Goal: Task Accomplishment & Management: Manage account settings

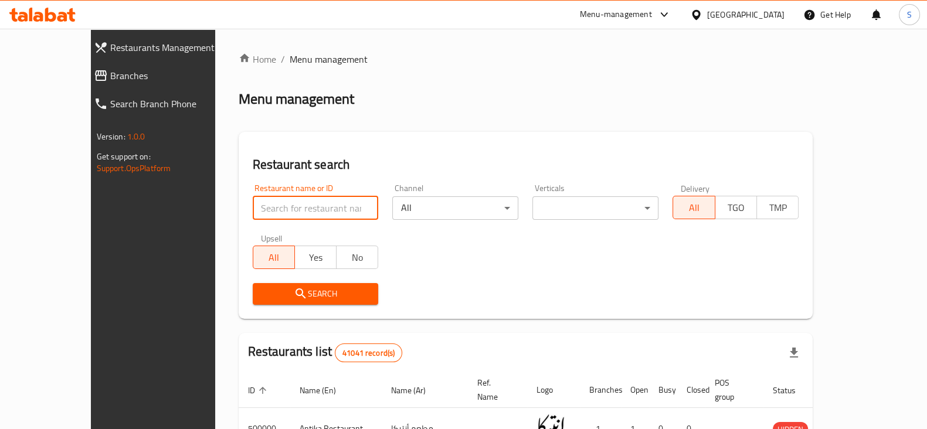
click at [281, 212] on input "search" at bounding box center [316, 208] width 126 height 23
type input "ش"
type input "aladdin"
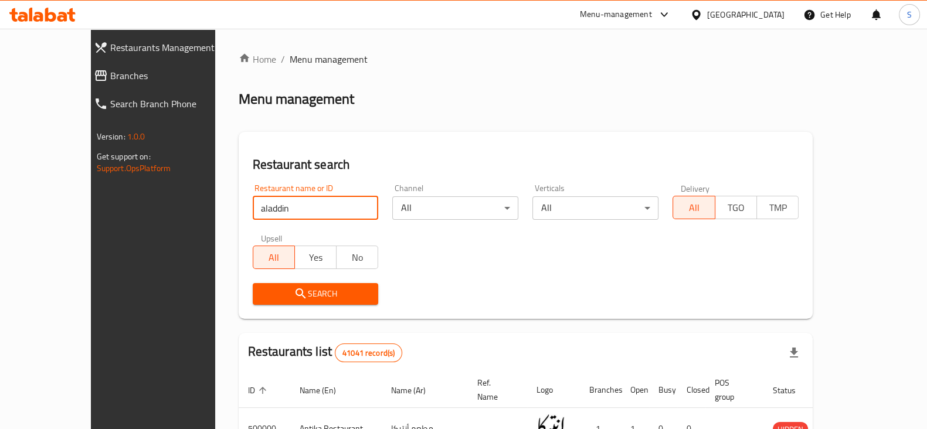
click button "Search" at bounding box center [316, 294] width 126 height 22
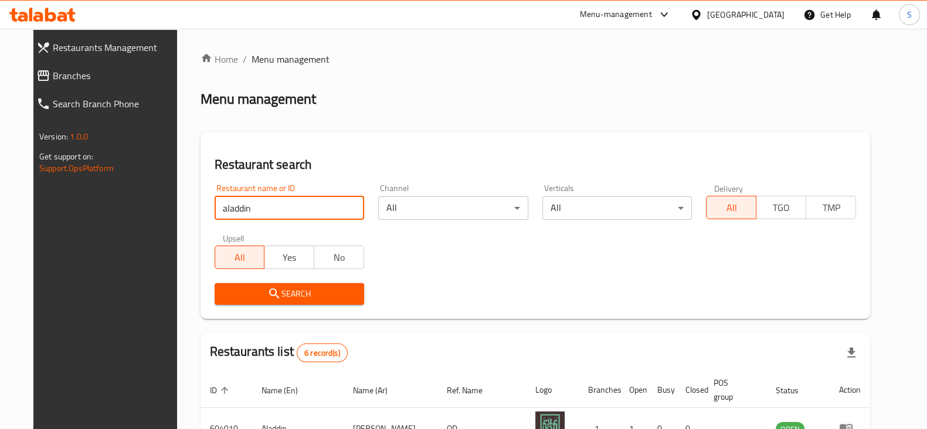
scroll to position [220, 0]
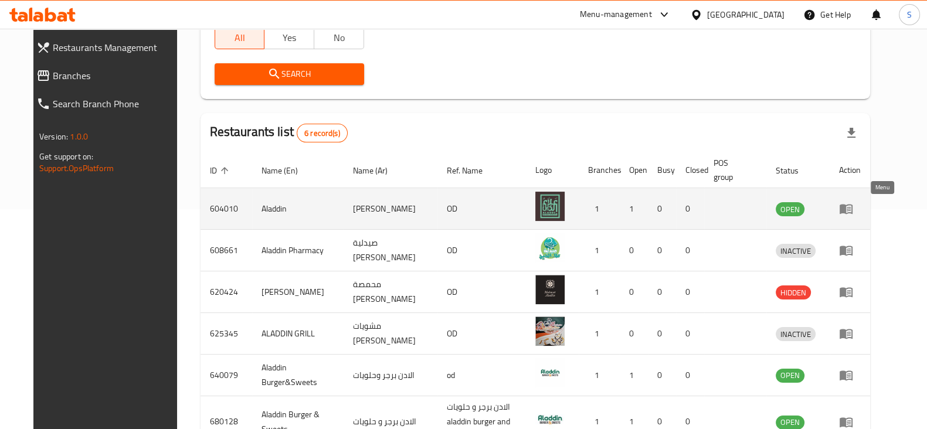
click at [853, 207] on icon "enhanced table" at bounding box center [846, 210] width 13 height 10
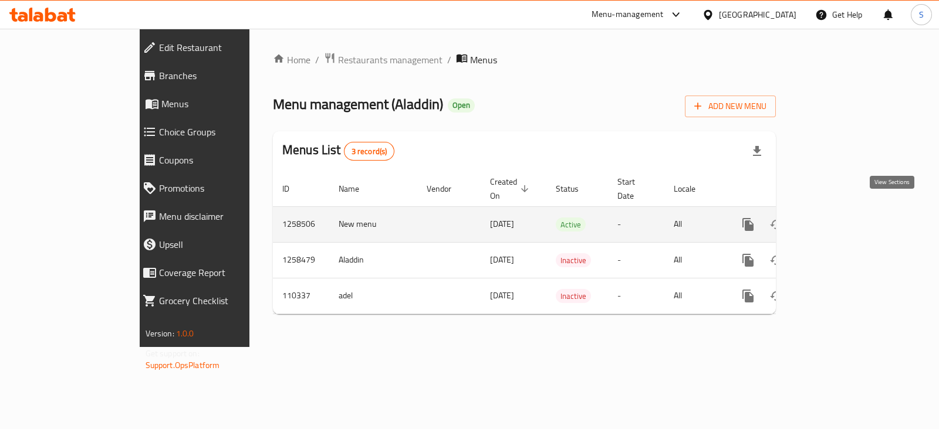
click at [846, 215] on link "enhanced table" at bounding box center [832, 225] width 28 height 28
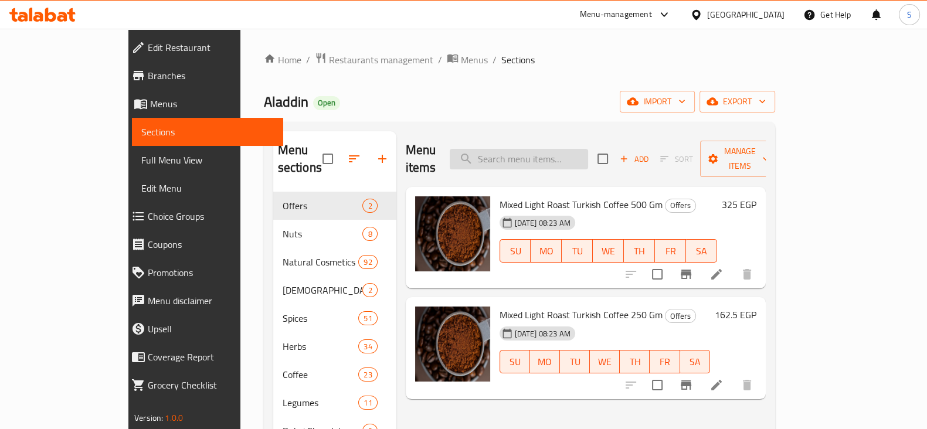
click at [580, 151] on input "search" at bounding box center [519, 159] width 138 height 21
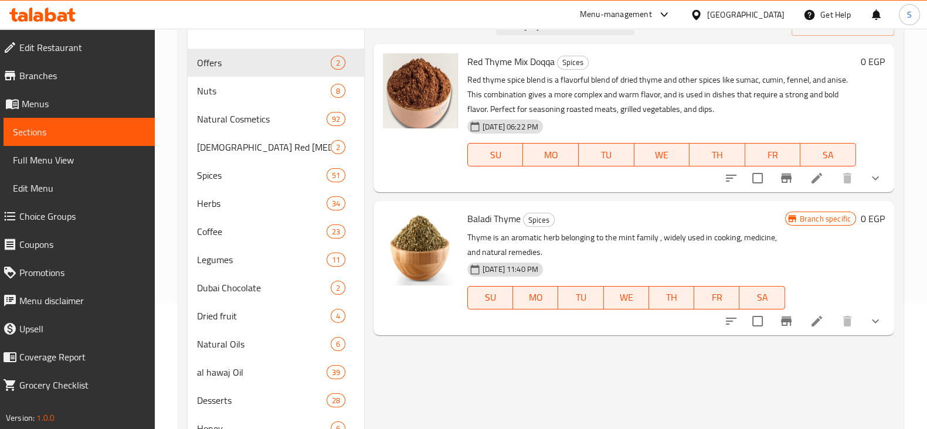
scroll to position [146, 0]
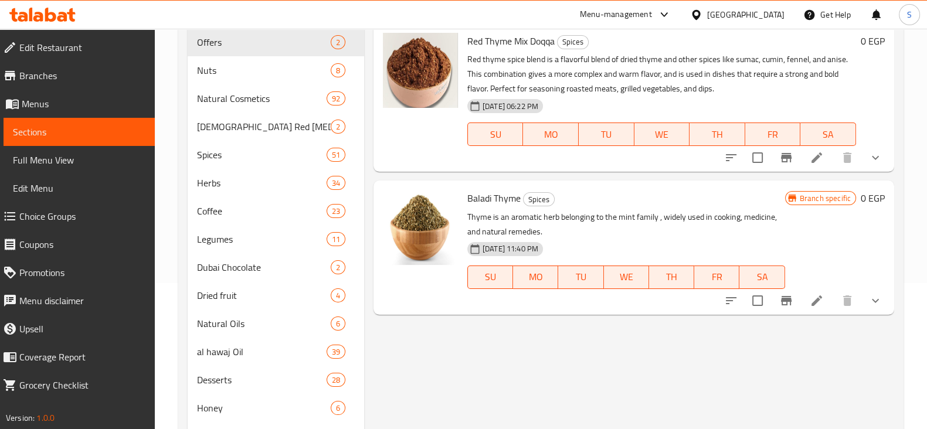
type input "زعتر"
click at [879, 294] on icon "show more" at bounding box center [876, 301] width 14 height 14
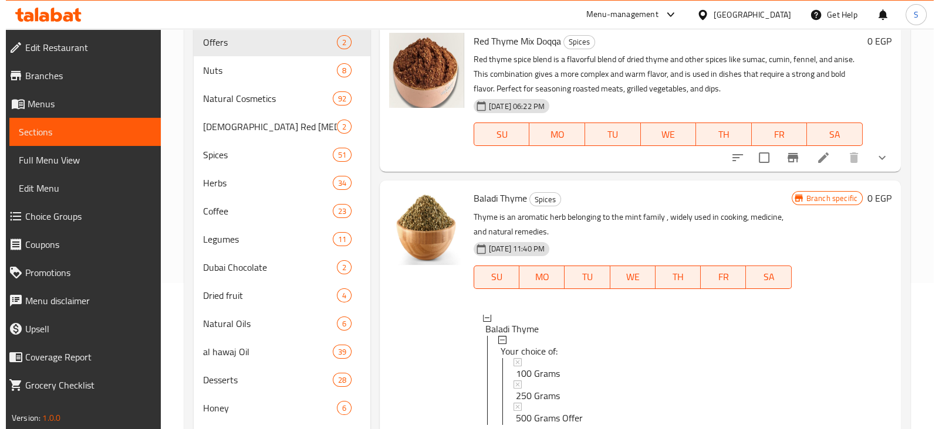
scroll to position [260, 0]
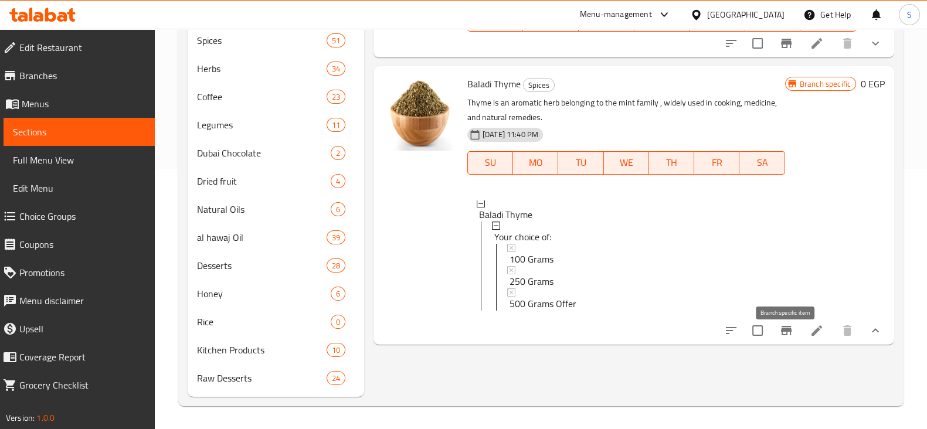
click at [786, 338] on icon "Branch-specific-item" at bounding box center [787, 331] width 14 height 14
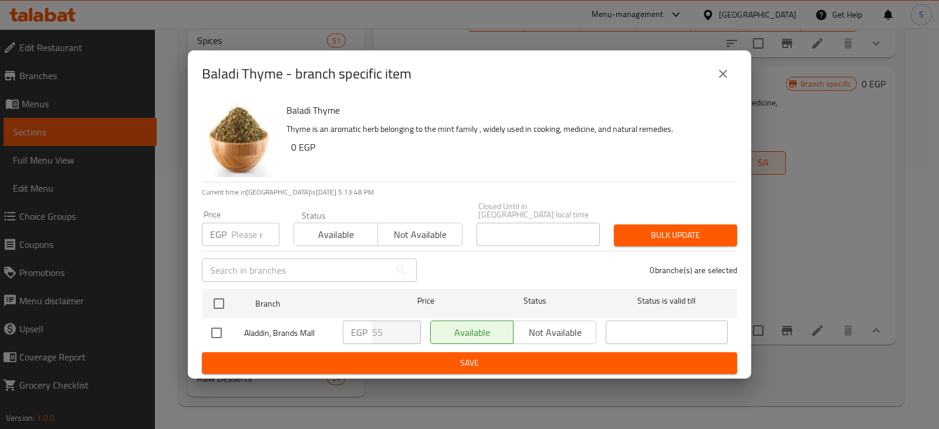
click at [245, 226] on input "number" at bounding box center [255, 234] width 48 height 23
type input "0"
click at [319, 230] on span "Available" at bounding box center [336, 234] width 75 height 17
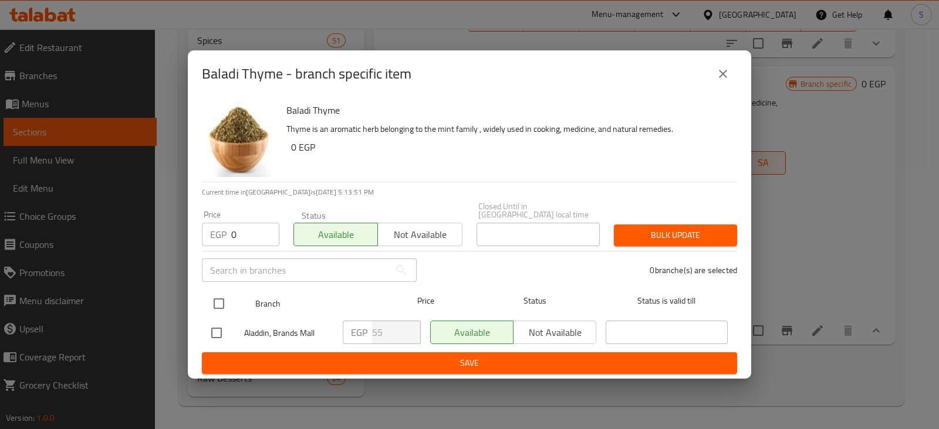
click at [219, 297] on input "checkbox" at bounding box center [218, 304] width 25 height 25
checkbox input "true"
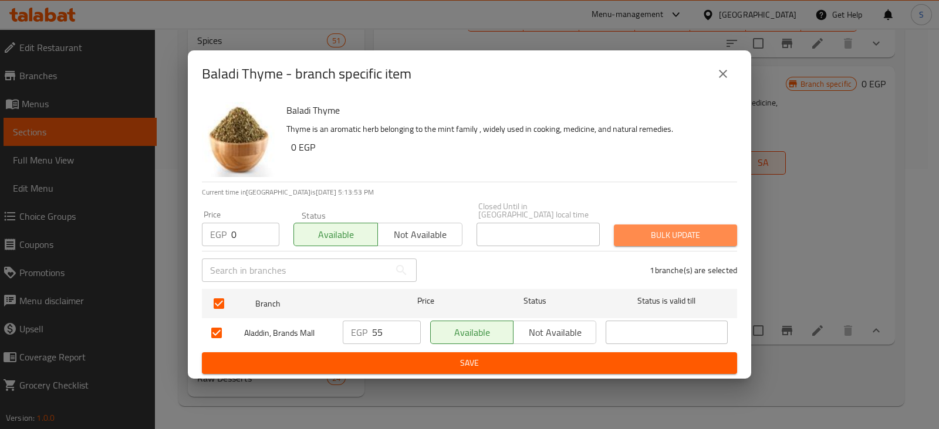
click at [692, 234] on span "Bulk update" at bounding box center [675, 235] width 104 height 15
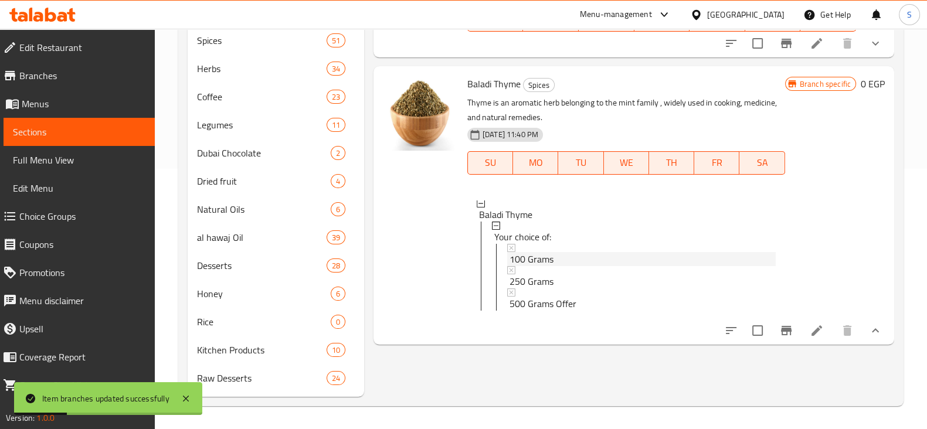
click at [545, 259] on span "100 Grams" at bounding box center [532, 259] width 44 height 14
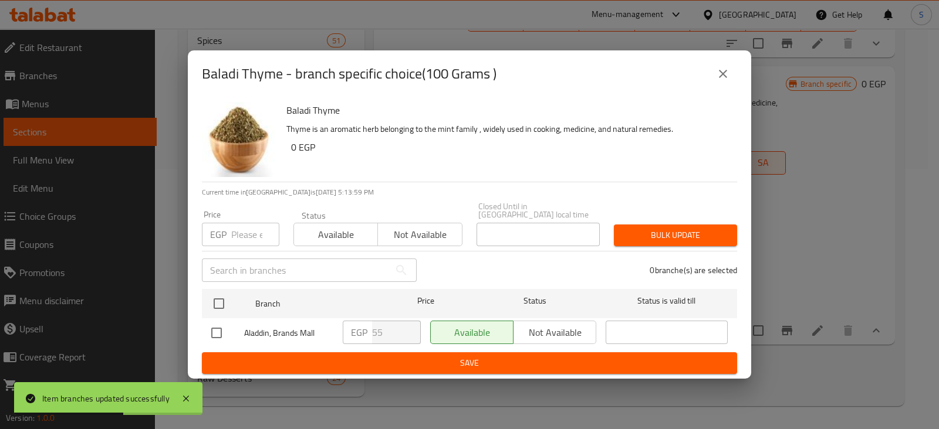
click at [245, 227] on input "number" at bounding box center [255, 234] width 48 height 23
click at [724, 75] on icon "close" at bounding box center [723, 74] width 14 height 14
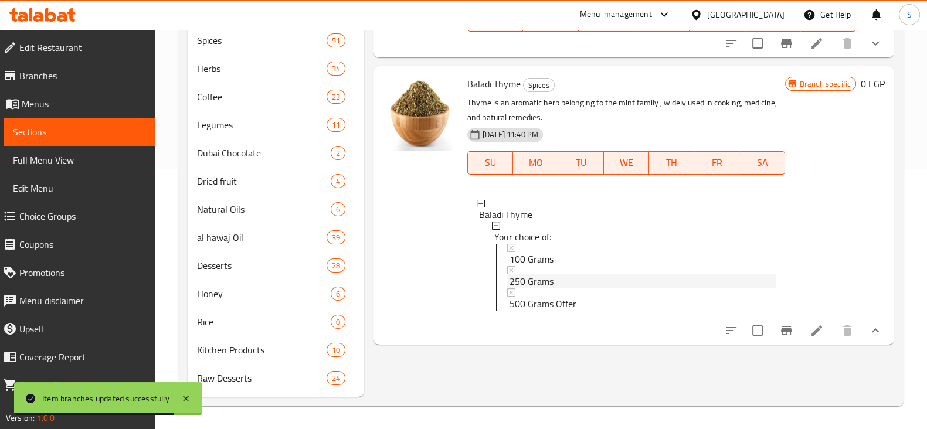
click at [531, 286] on span "250 Grams" at bounding box center [532, 282] width 44 height 14
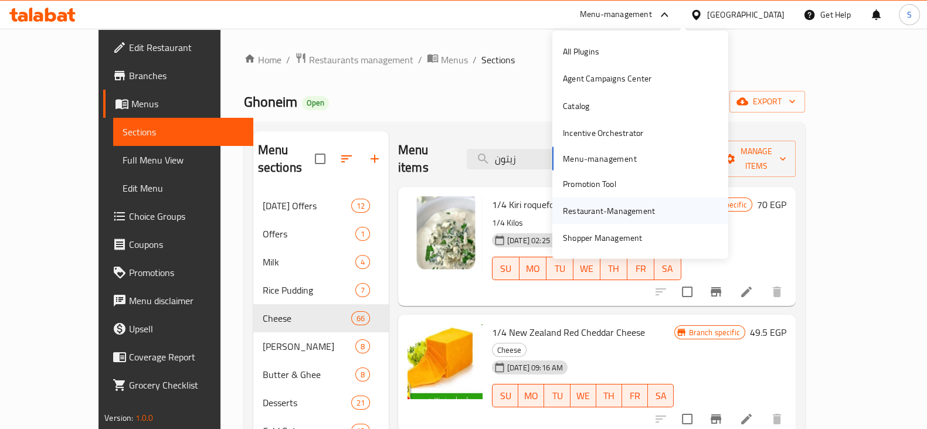
click at [625, 209] on div "Restaurant-Management" at bounding box center [609, 211] width 92 height 13
